Goal: Task Accomplishment & Management: Complete application form

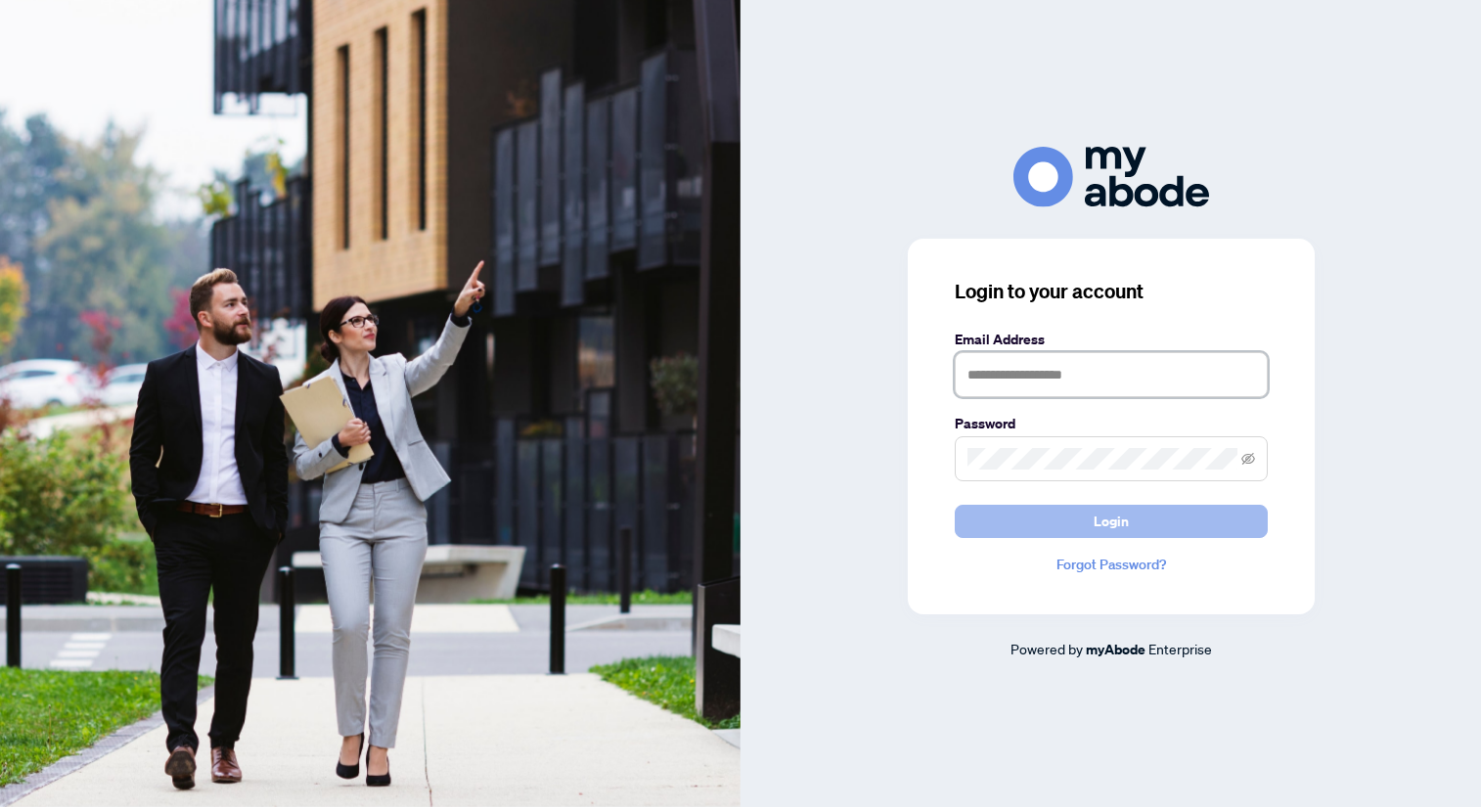
type input "**********"
click at [1101, 525] on span "Login" at bounding box center [1111, 521] width 35 height 31
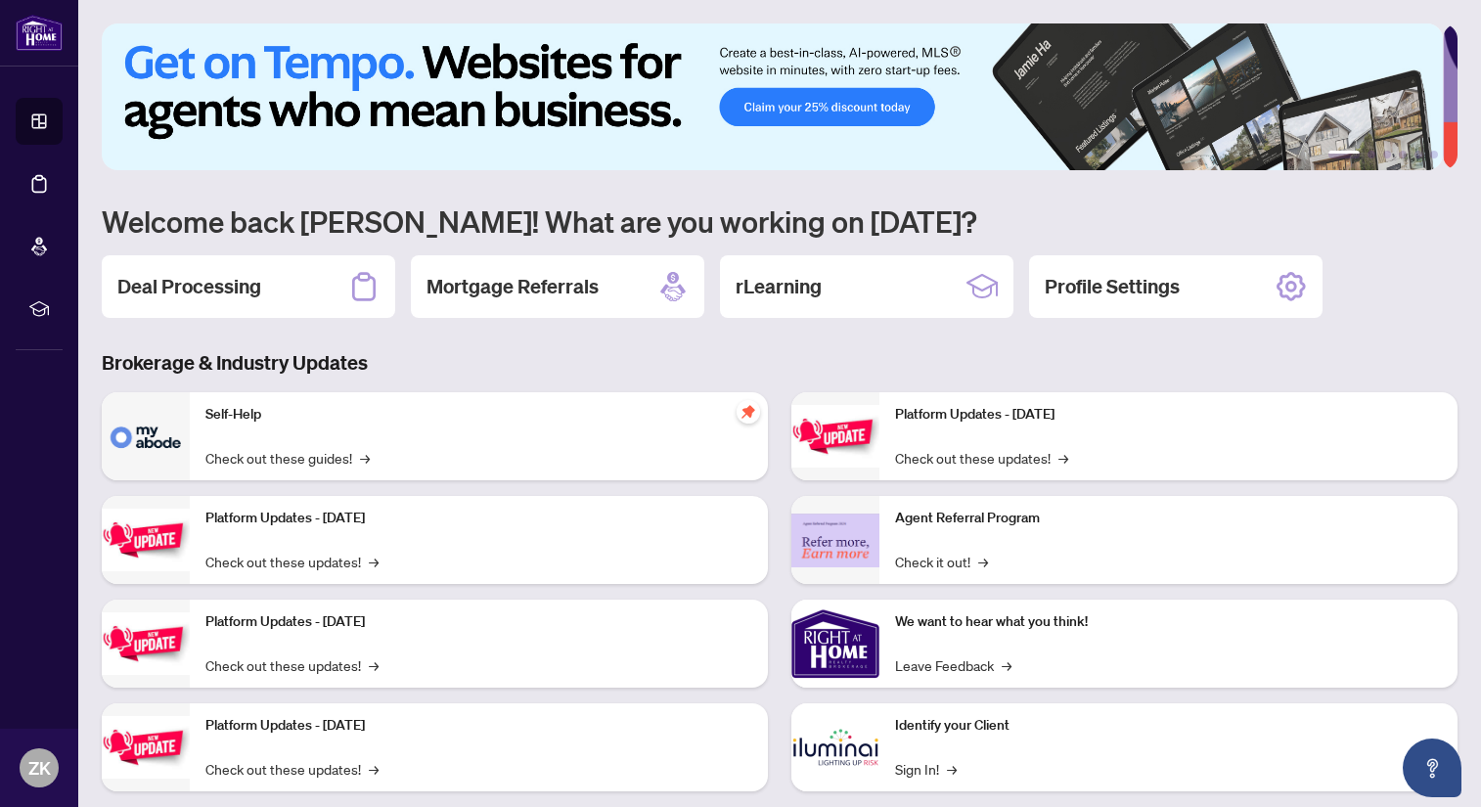
click at [223, 295] on h2 "Deal Processing" at bounding box center [189, 286] width 144 height 27
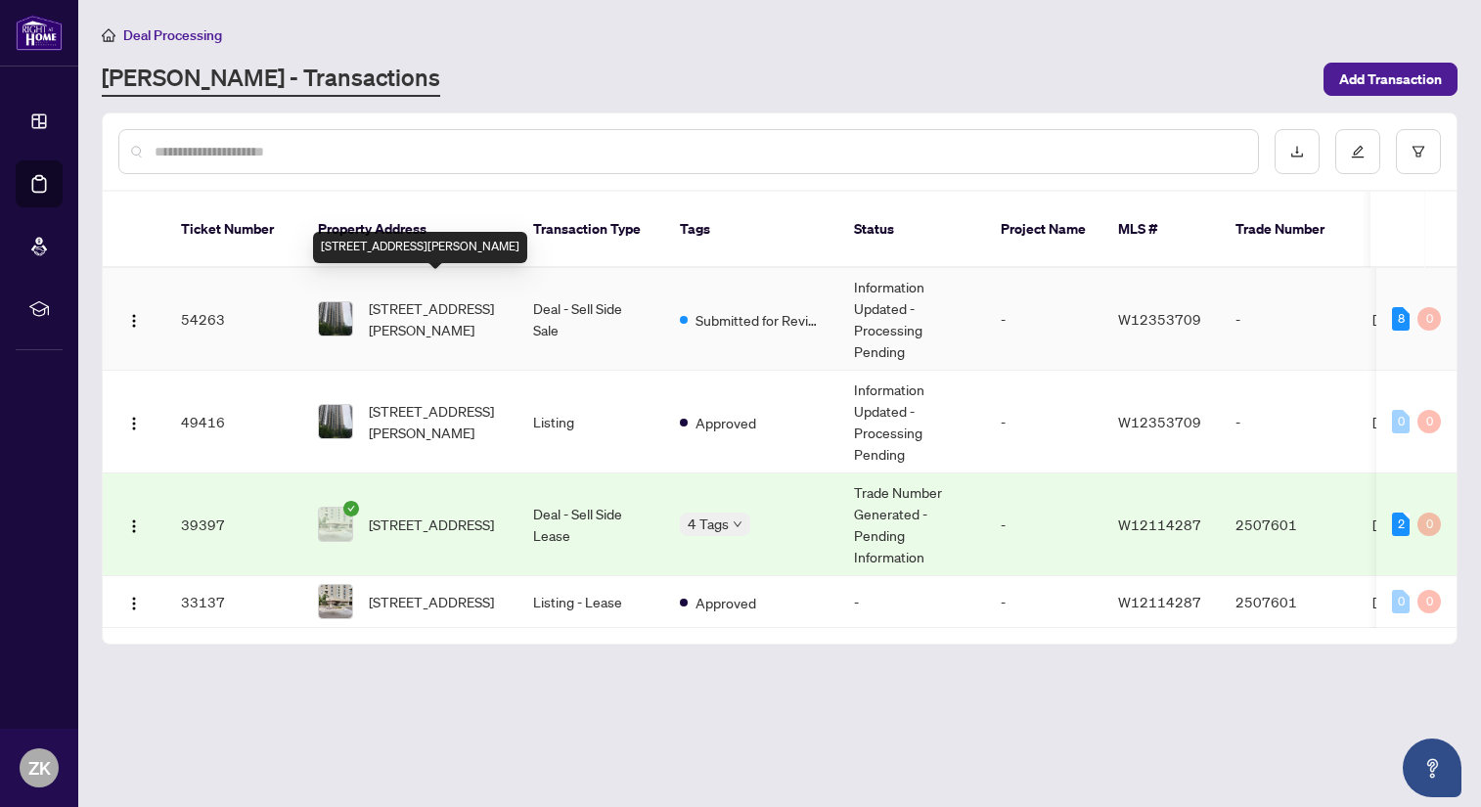
click at [400, 300] on span "[STREET_ADDRESS][PERSON_NAME]" at bounding box center [435, 318] width 133 height 43
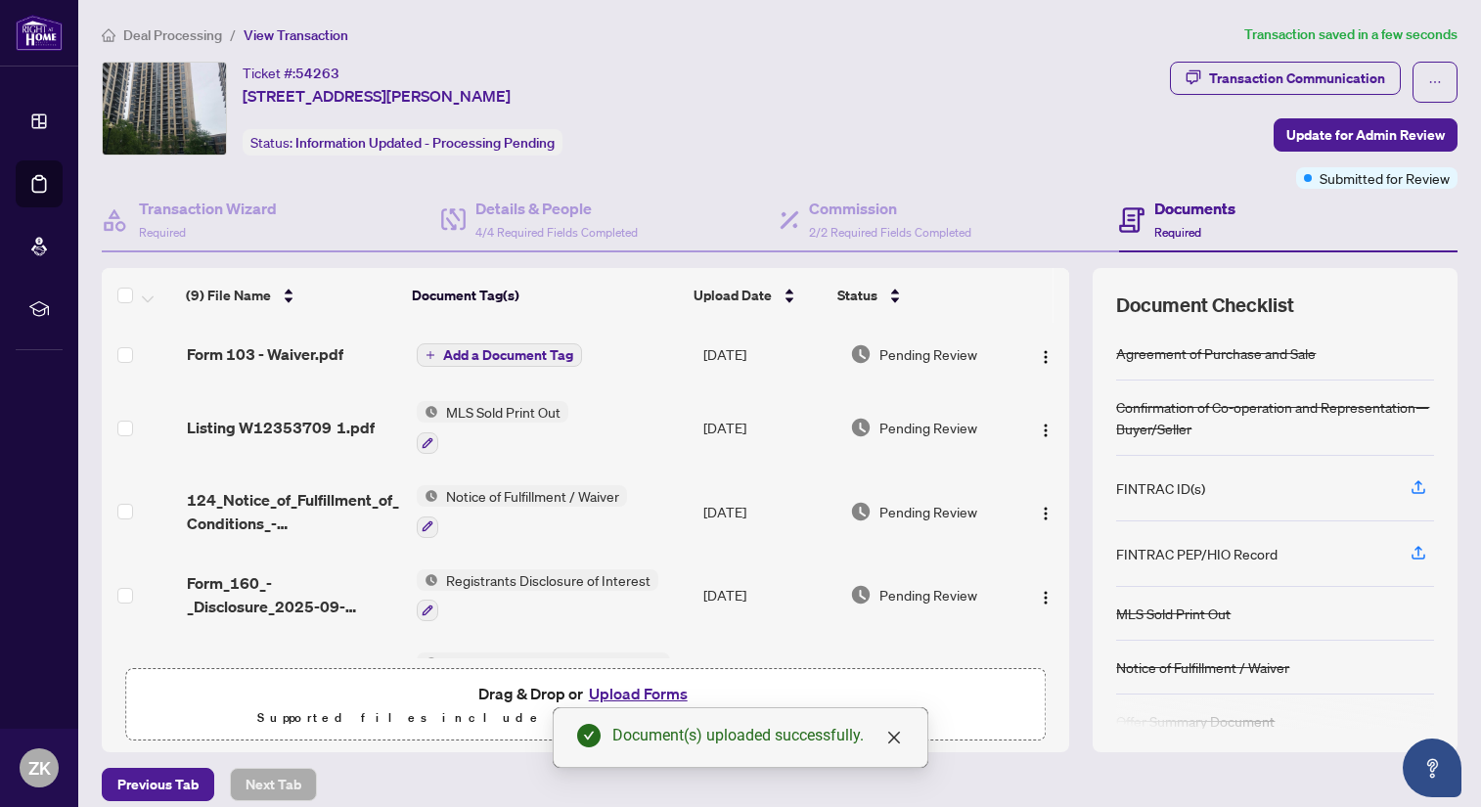
click at [465, 350] on span "Add a Document Tag" at bounding box center [508, 355] width 130 height 14
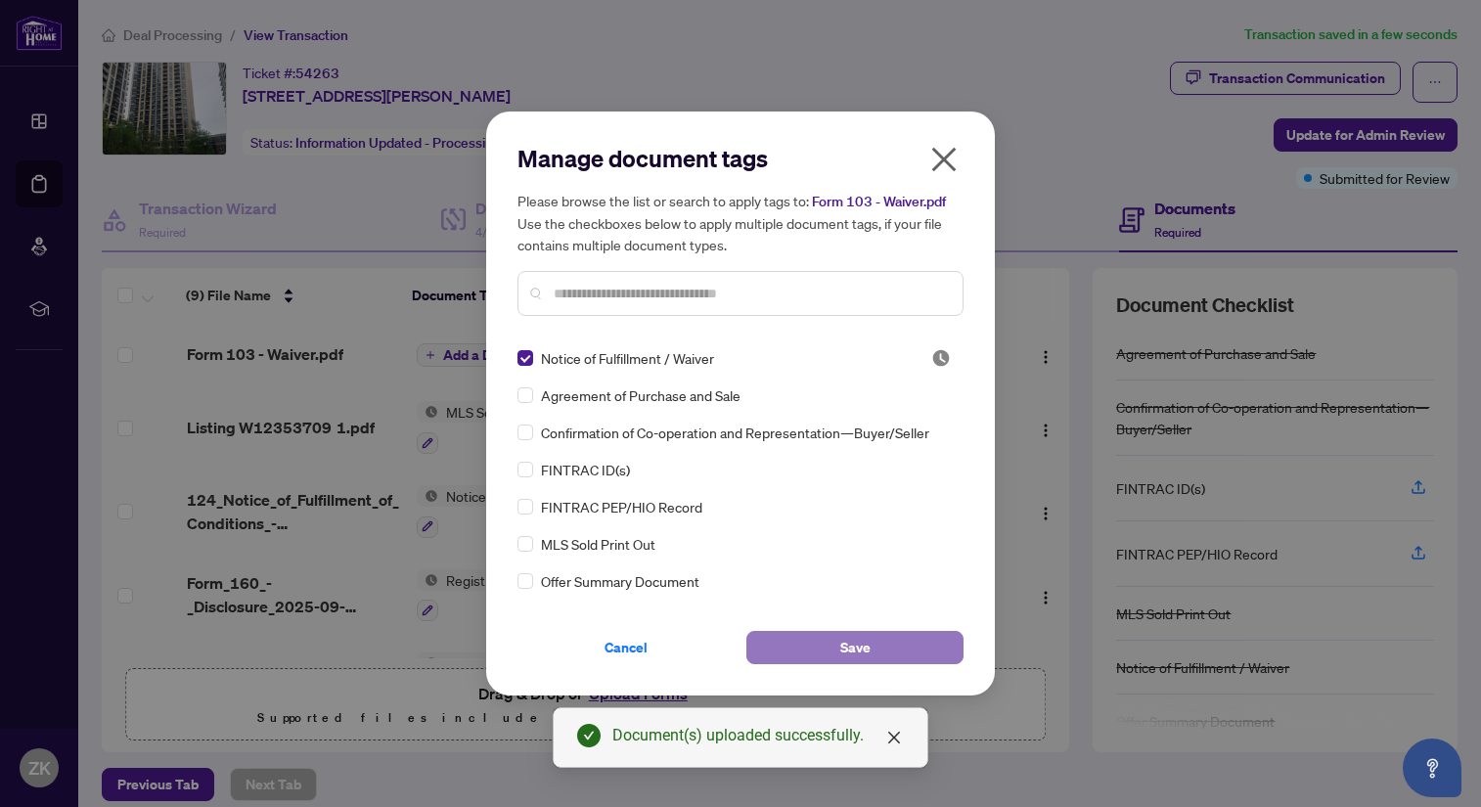
click at [865, 639] on span "Save" at bounding box center [855, 647] width 30 height 31
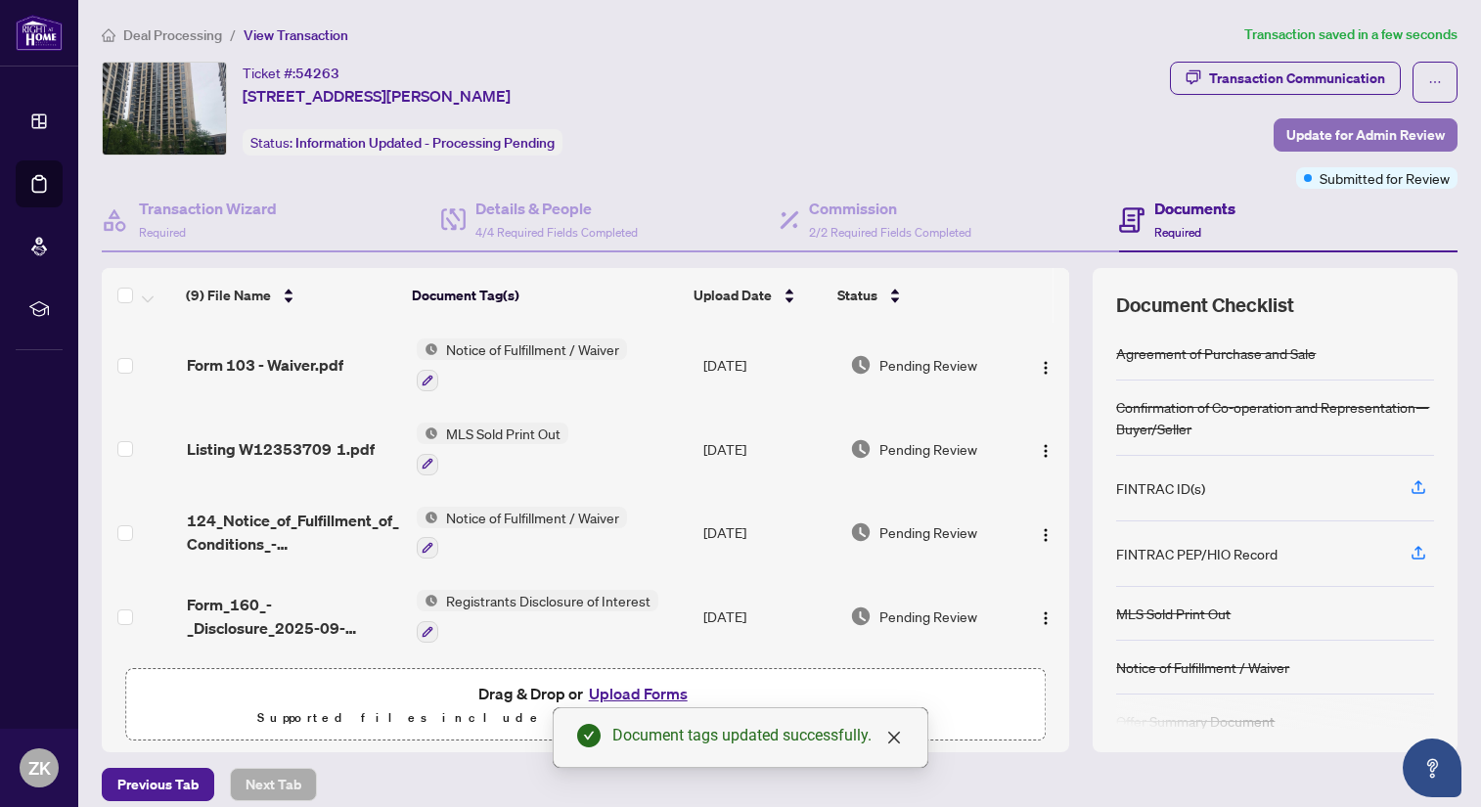
click at [1330, 134] on span "Update for Admin Review" at bounding box center [1365, 134] width 158 height 31
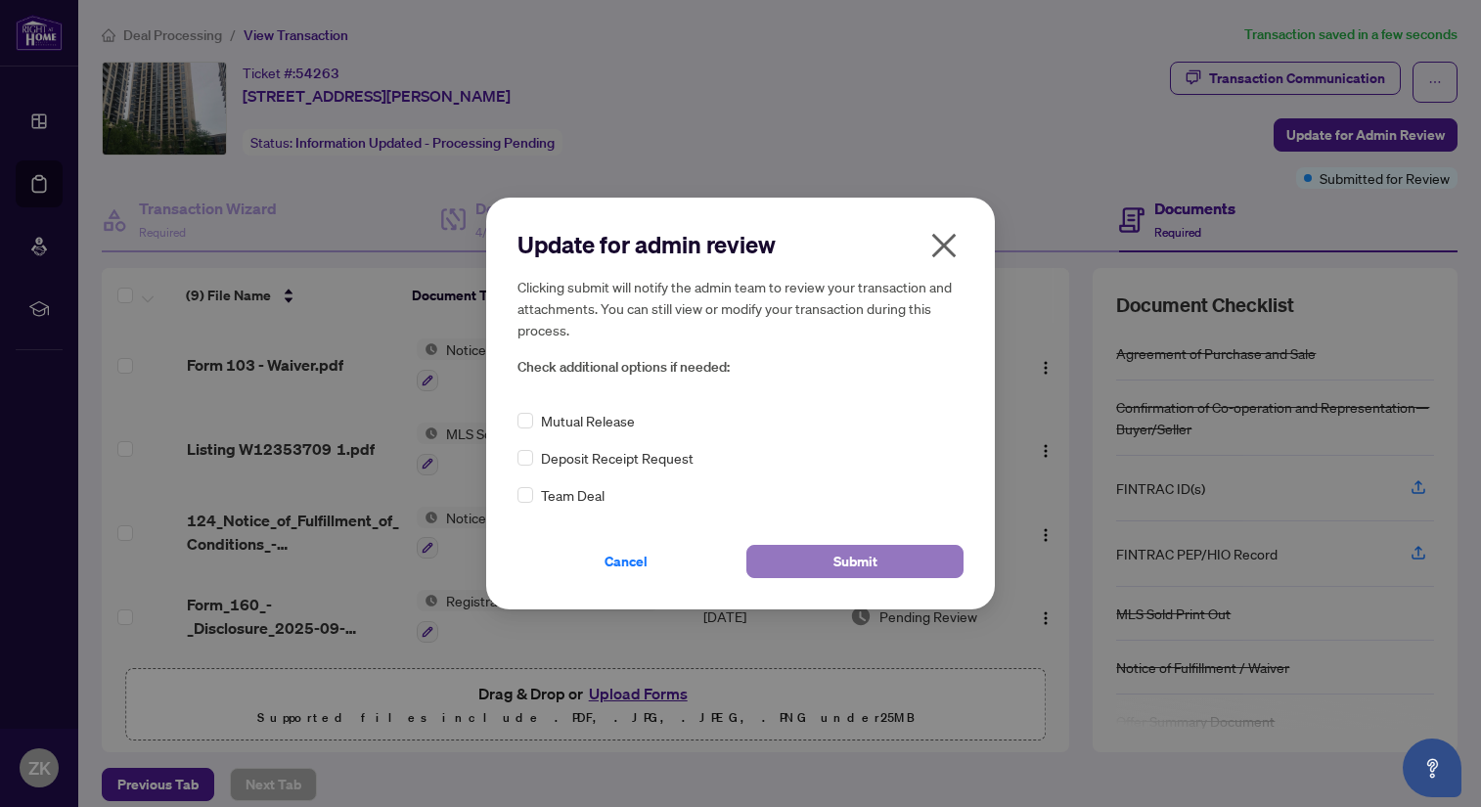
click at [862, 564] on span "Submit" at bounding box center [855, 561] width 44 height 31
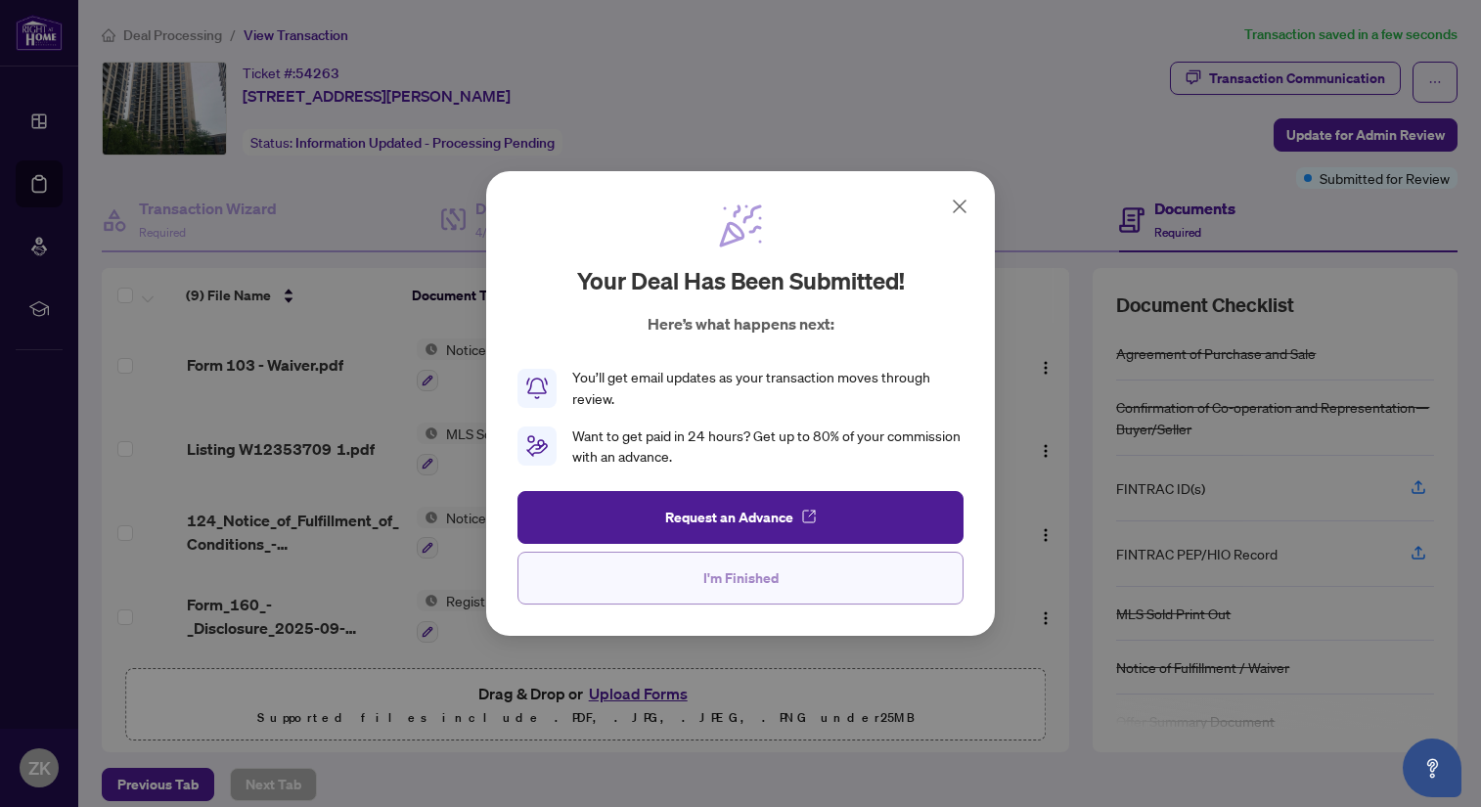
click at [738, 579] on span "I'm Finished" at bounding box center [740, 577] width 75 height 31
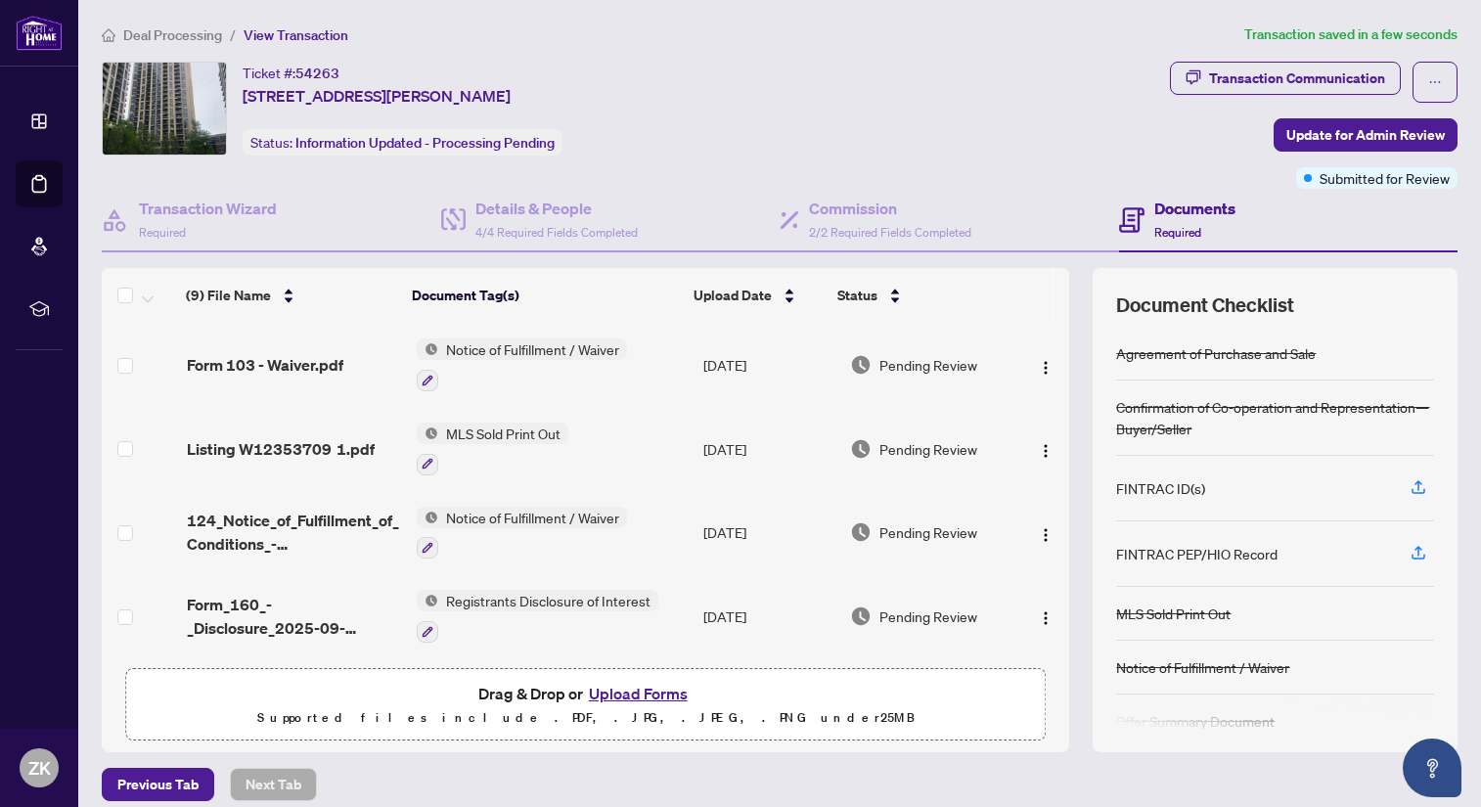
click at [286, 35] on span "View Transaction" at bounding box center [296, 35] width 105 height 18
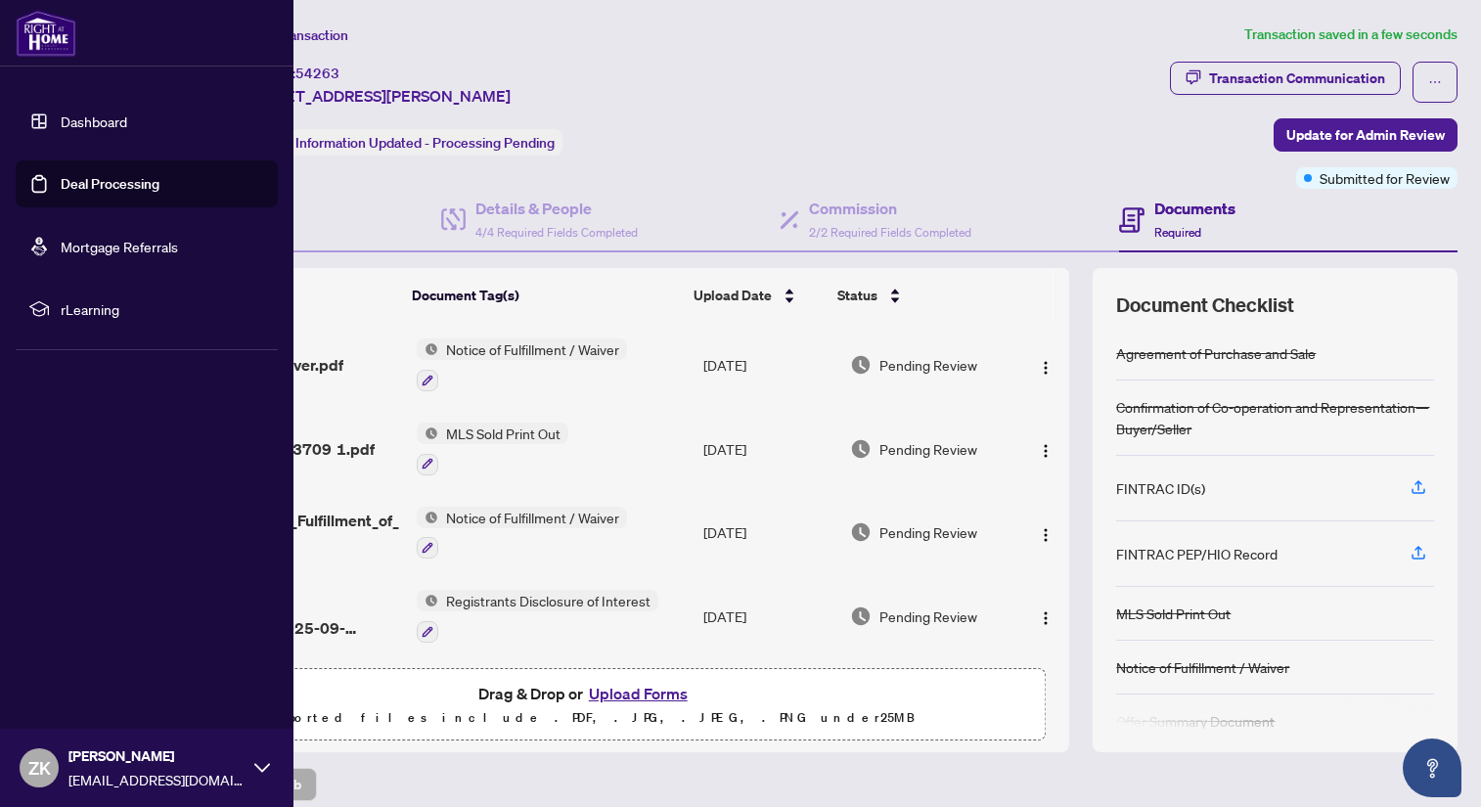
click at [26, 771] on span "ZK" at bounding box center [39, 767] width 39 height 39
click at [76, 651] on span "Logout" at bounding box center [79, 651] width 44 height 31
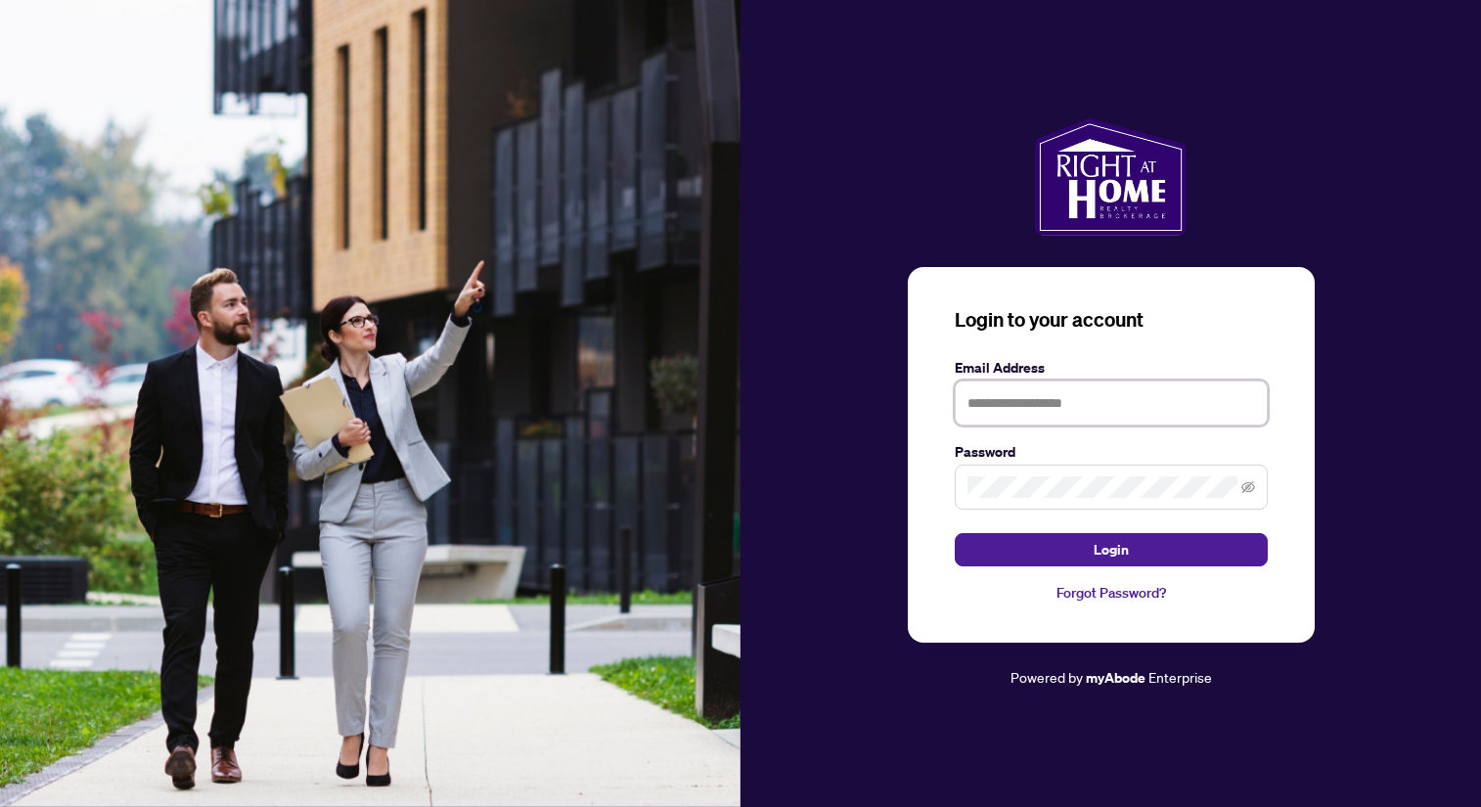
type input "**********"
